Goal: Task Accomplishment & Management: Complete application form

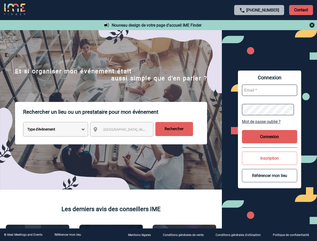
click at [158, 121] on p "Rechercher un lieu ou un prestataire pour mon événement" at bounding box center [115, 112] width 184 height 20
click at [301, 10] on p "Contact" at bounding box center [301, 10] width 24 height 10
click at [259, 25] on div at bounding box center [260, 25] width 112 height 6
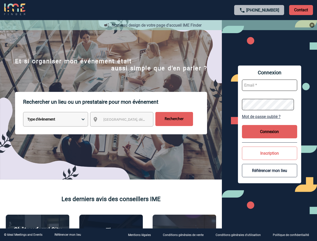
click at [126, 130] on div at bounding box center [157, 119] width 314 height 239
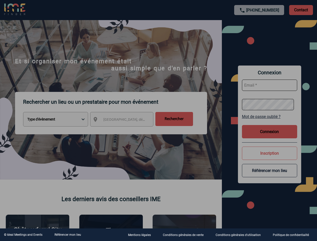
click at [270, 122] on div at bounding box center [158, 120] width 317 height 241
click at [270, 137] on div at bounding box center [158, 120] width 317 height 241
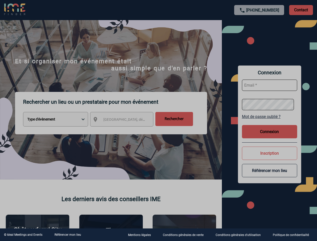
click at [270, 158] on div at bounding box center [158, 120] width 317 height 241
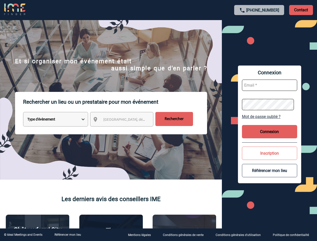
click at [270, 176] on button "Référencer mon lieu" at bounding box center [269, 170] width 55 height 13
click at [68, 235] on link "Référencer mon lieu" at bounding box center [67, 235] width 27 height 4
